Goal: Task Accomplishment & Management: Manage account settings

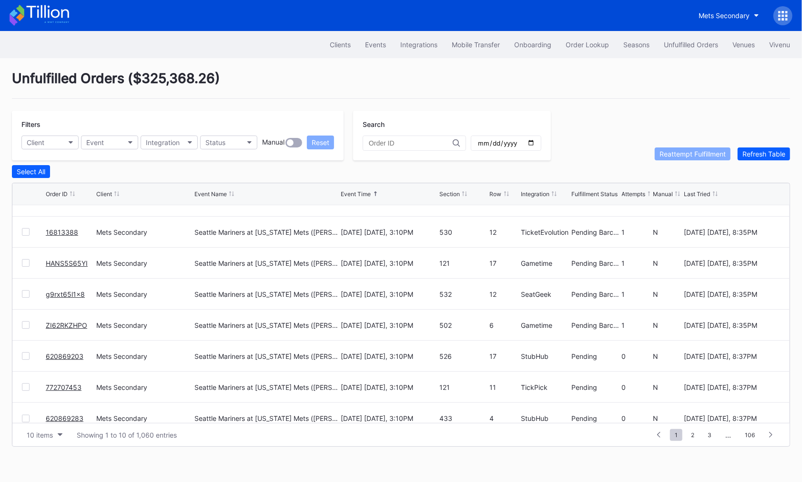
scroll to position [92, 0]
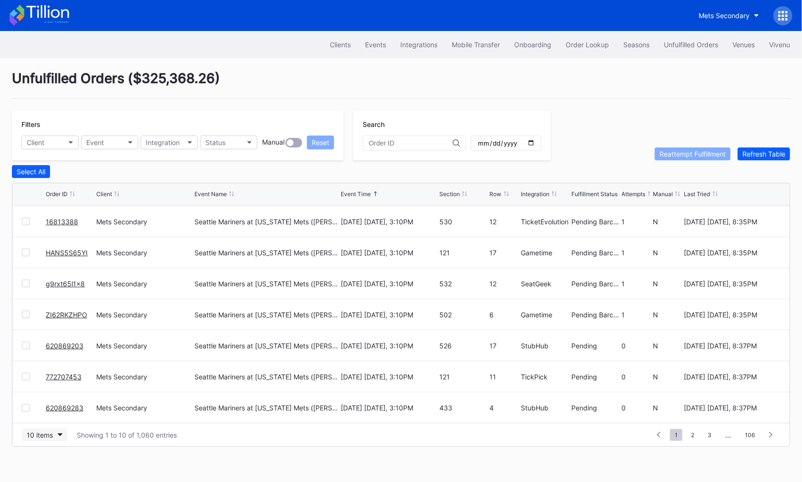
click at [45, 431] on div "10 items" at bounding box center [40, 435] width 26 height 8
click at [49, 378] on div "50 items" at bounding box center [44, 373] width 45 height 18
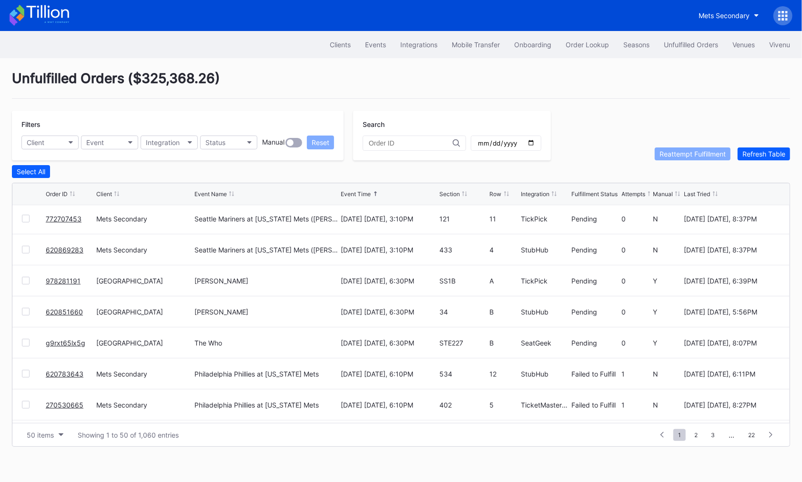
scroll to position [249, 0]
click at [56, 277] on link "978281191" at bounding box center [63, 281] width 35 height 8
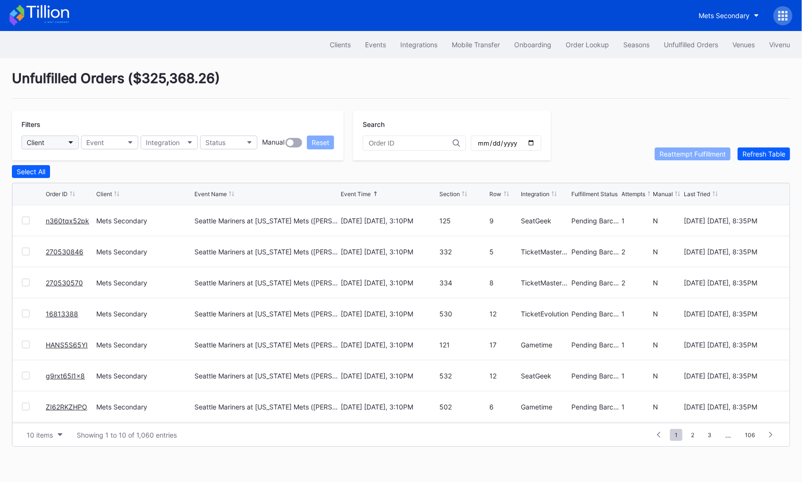
click at [51, 143] on button "Client" at bounding box center [49, 142] width 57 height 14
type input "pru"
click at [70, 184] on div "Prudential Center Secondary" at bounding box center [62, 184] width 67 height 8
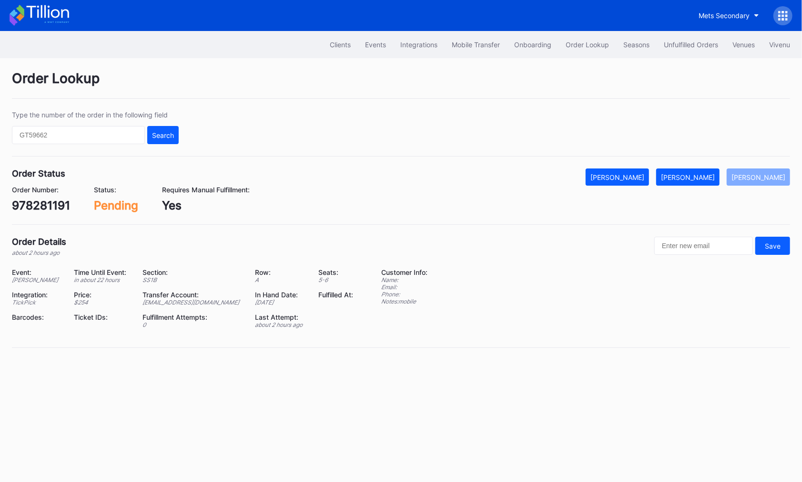
click at [52, 200] on div "978281191" at bounding box center [41, 205] width 58 height 14
copy div "978281191"
click at [712, 177] on div "[PERSON_NAME]" at bounding box center [688, 177] width 54 height 8
click at [54, 192] on div "Order Number:" at bounding box center [43, 189] width 63 height 8
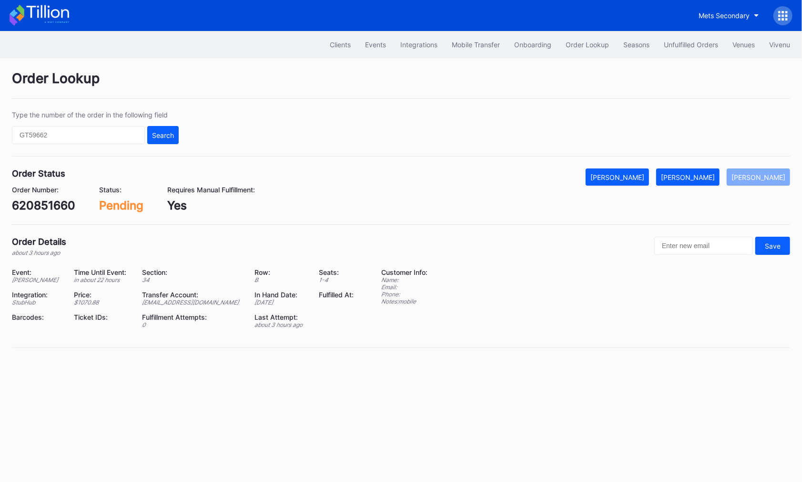
click at [55, 207] on div "620851660" at bounding box center [43, 205] width 63 height 14
copy div "620851660"
click at [720, 169] on button "Mark Fulfilled" at bounding box center [688, 176] width 63 height 17
